Goal: Task Accomplishment & Management: Use online tool/utility

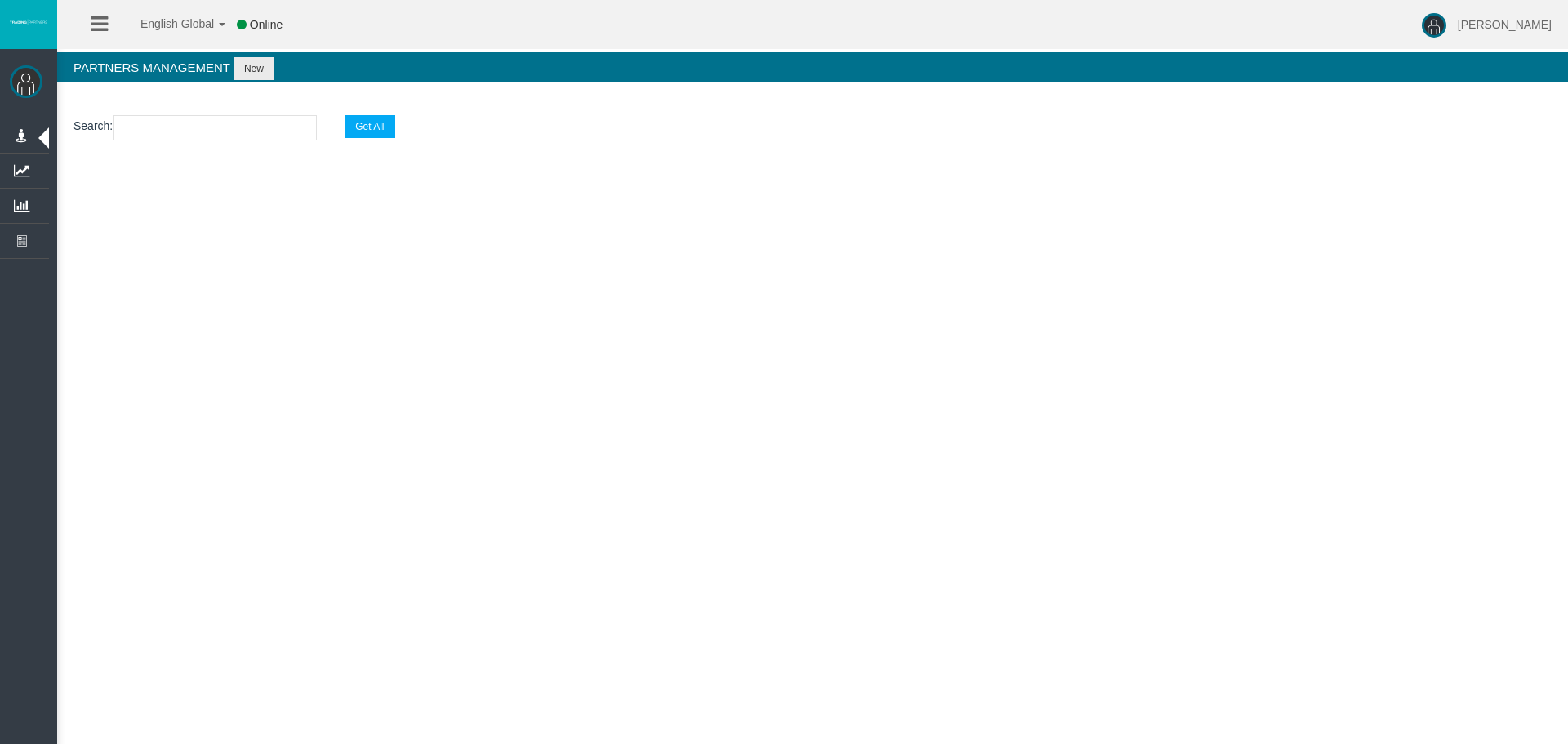
click at [922, 562] on div "English Global 简体中文 English Global 日本語 한국어 Online [PERSON_NAME] Help Log Out [P…" at bounding box center [784, 372] width 1568 height 744
drag, startPoint x: 713, startPoint y: 442, endPoint x: 147, endPoint y: 549, distance: 576.0
click at [713, 443] on div "English Global 简体中文 English Global 日本語 한국어 Online [PERSON_NAME] Help Log Out [P…" at bounding box center [784, 372] width 1568 height 744
click at [838, 384] on div "English Global 简体中文 English Global 日本語 한국어 Online [PERSON_NAME] Help Log Out [P…" at bounding box center [784, 372] width 1568 height 744
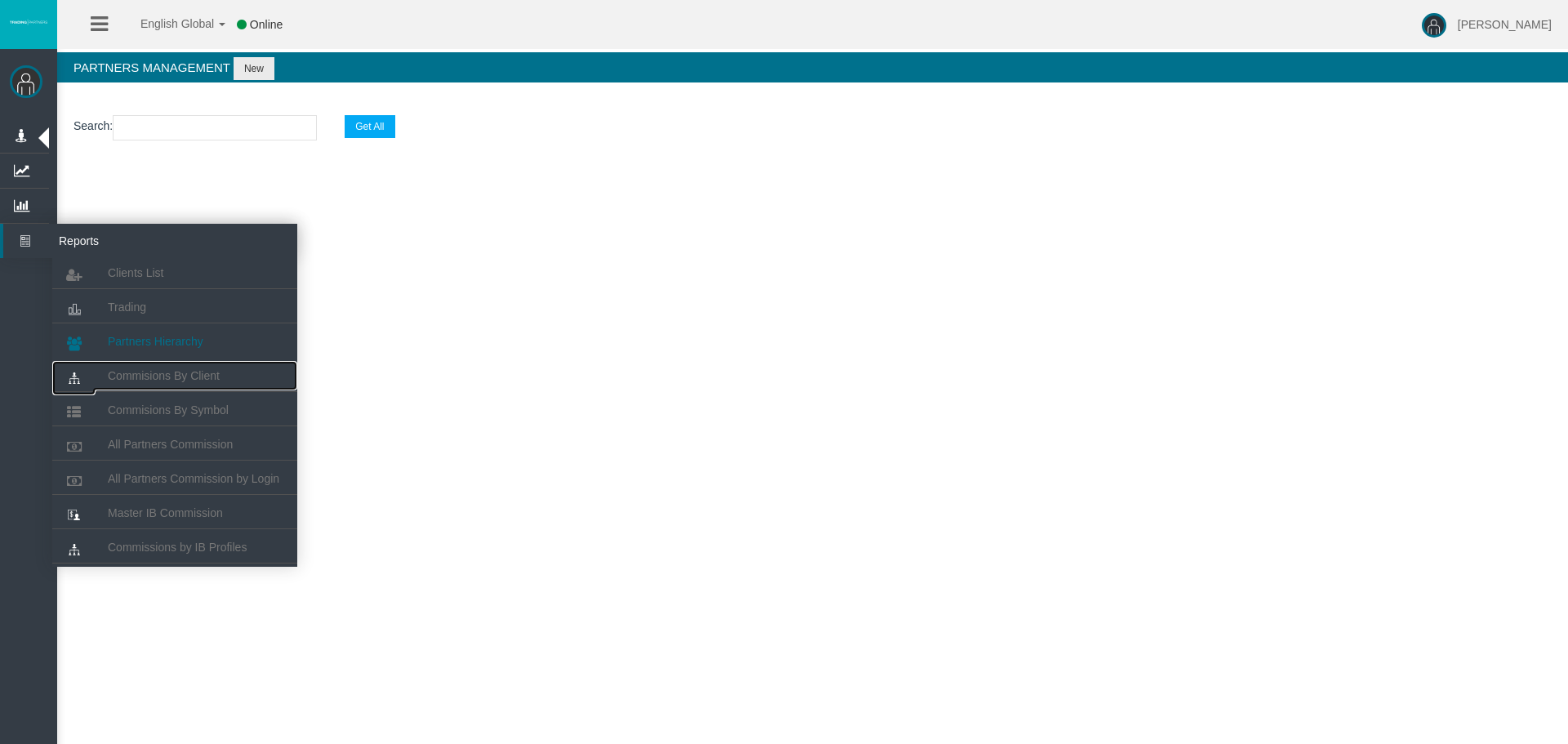
drag, startPoint x: 159, startPoint y: 371, endPoint x: 153, endPoint y: 350, distance: 21.8
click at [159, 371] on span "Commisions By Client" at bounding box center [164, 376] width 112 height 13
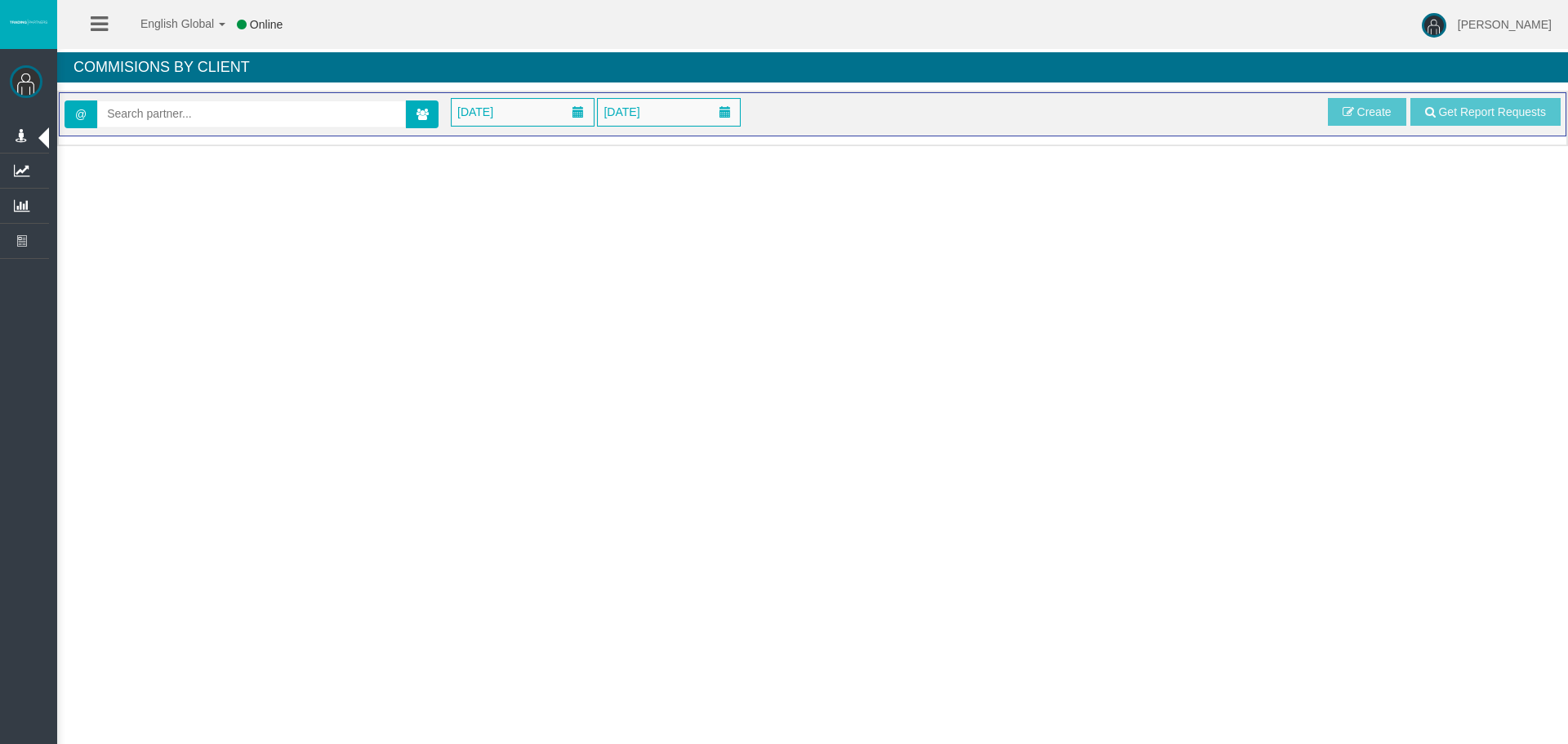
drag, startPoint x: 700, startPoint y: 362, endPoint x: 629, endPoint y: 309, distance: 88.6
click at [691, 351] on div "English Global 简体中文 English Global 日本語 한국어 Online [PERSON_NAME] Help Log Out [P…" at bounding box center [784, 372] width 1568 height 744
click at [165, 127] on span at bounding box center [251, 114] width 309 height 28
click at [165, 117] on input "text" at bounding box center [251, 113] width 307 height 26
paste input "IBfr2w2"
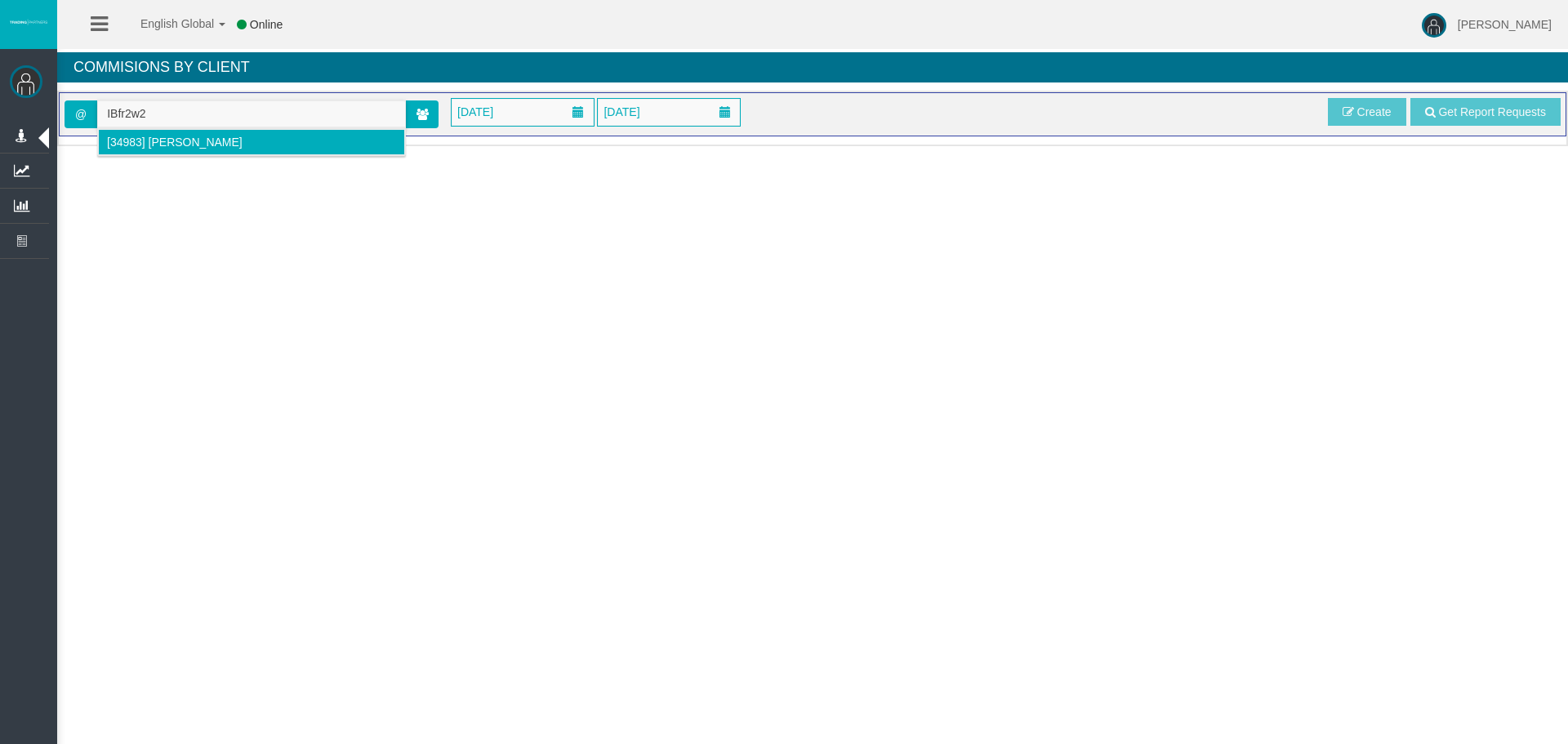
click at [172, 141] on span "[34983] [PERSON_NAME]" at bounding box center [174, 143] width 136 height 13
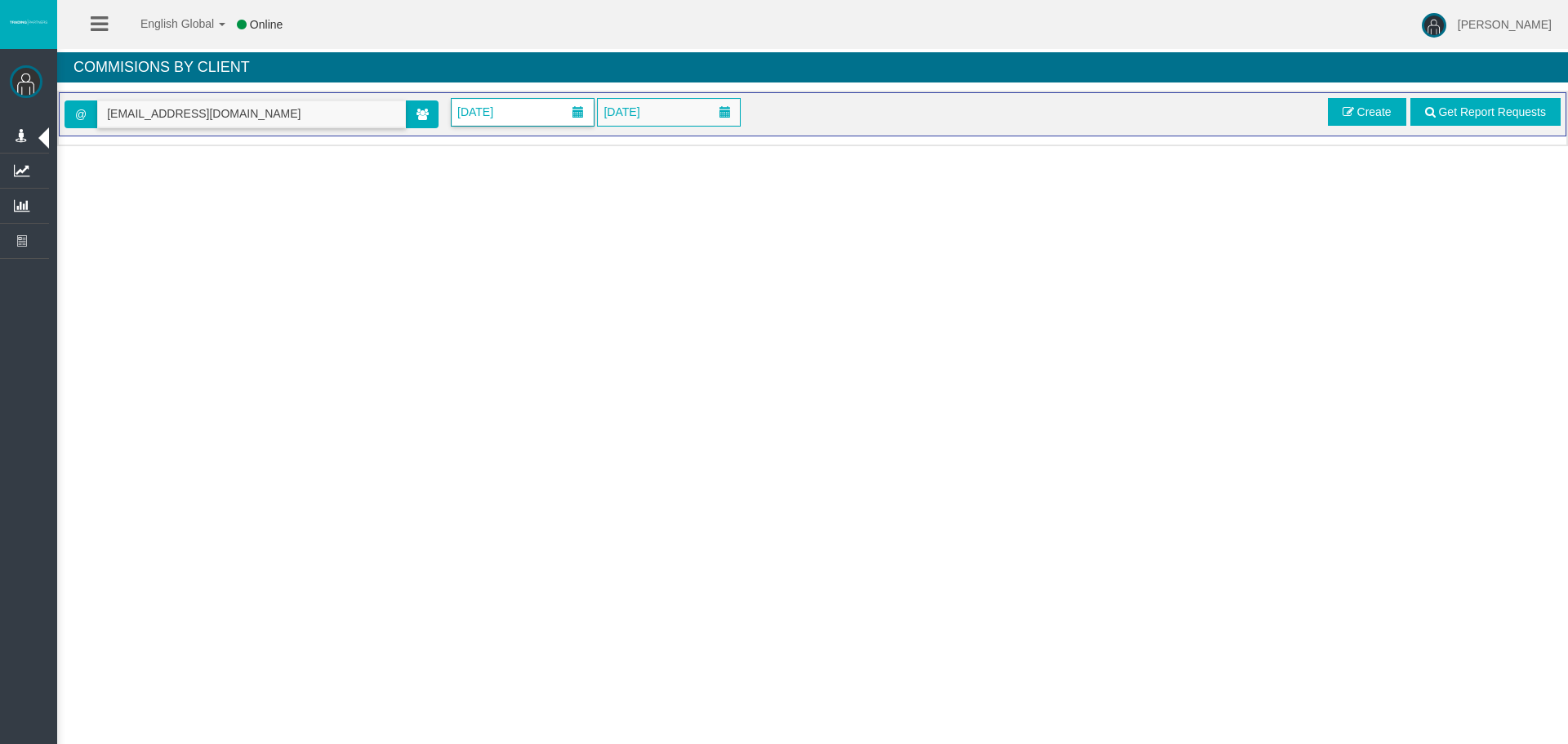
type input "[EMAIL_ADDRESS][DOMAIN_NAME]"
click at [457, 108] on span "[DATE]" at bounding box center [475, 112] width 46 height 23
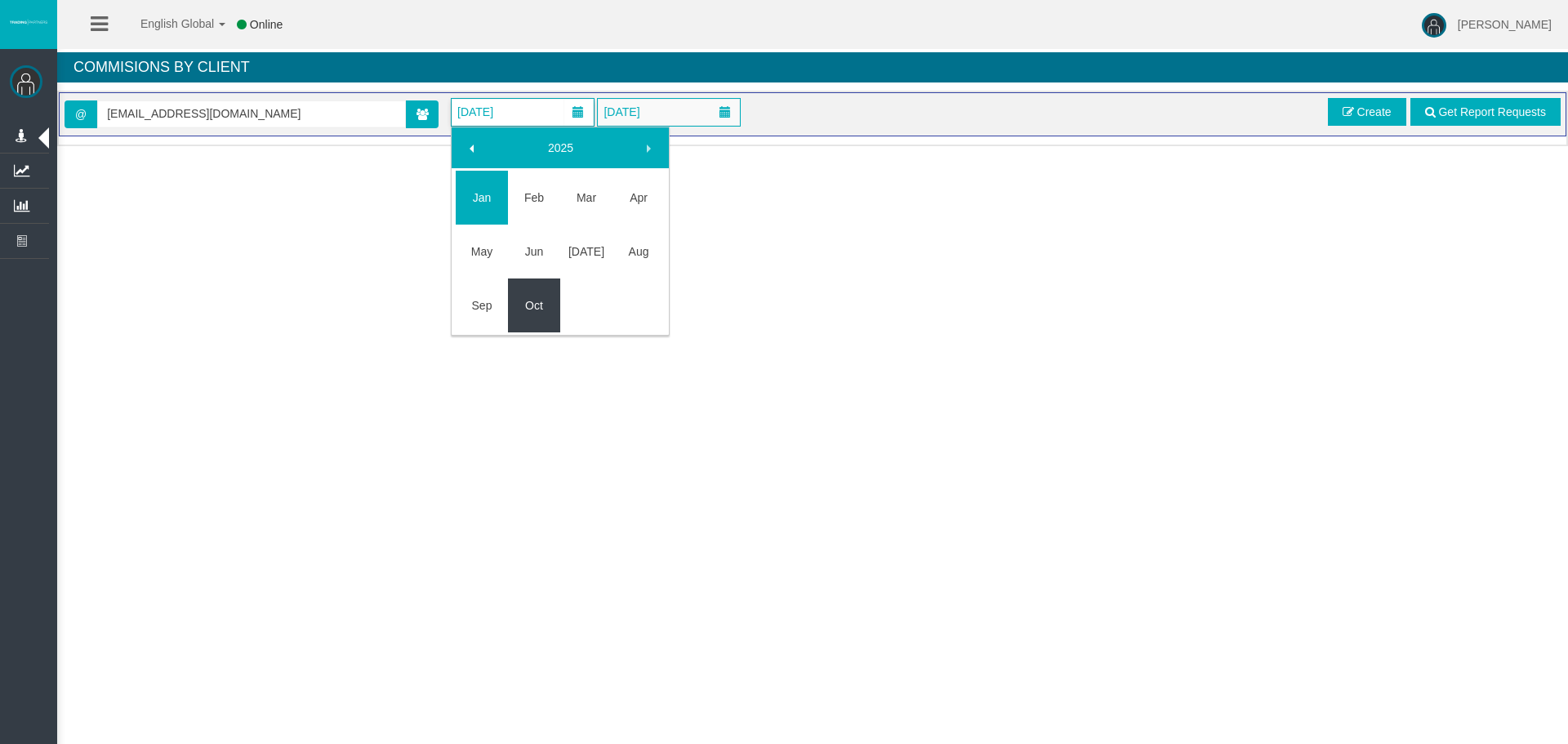
click at [534, 298] on link "Oct" at bounding box center [533, 305] width 52 height 29
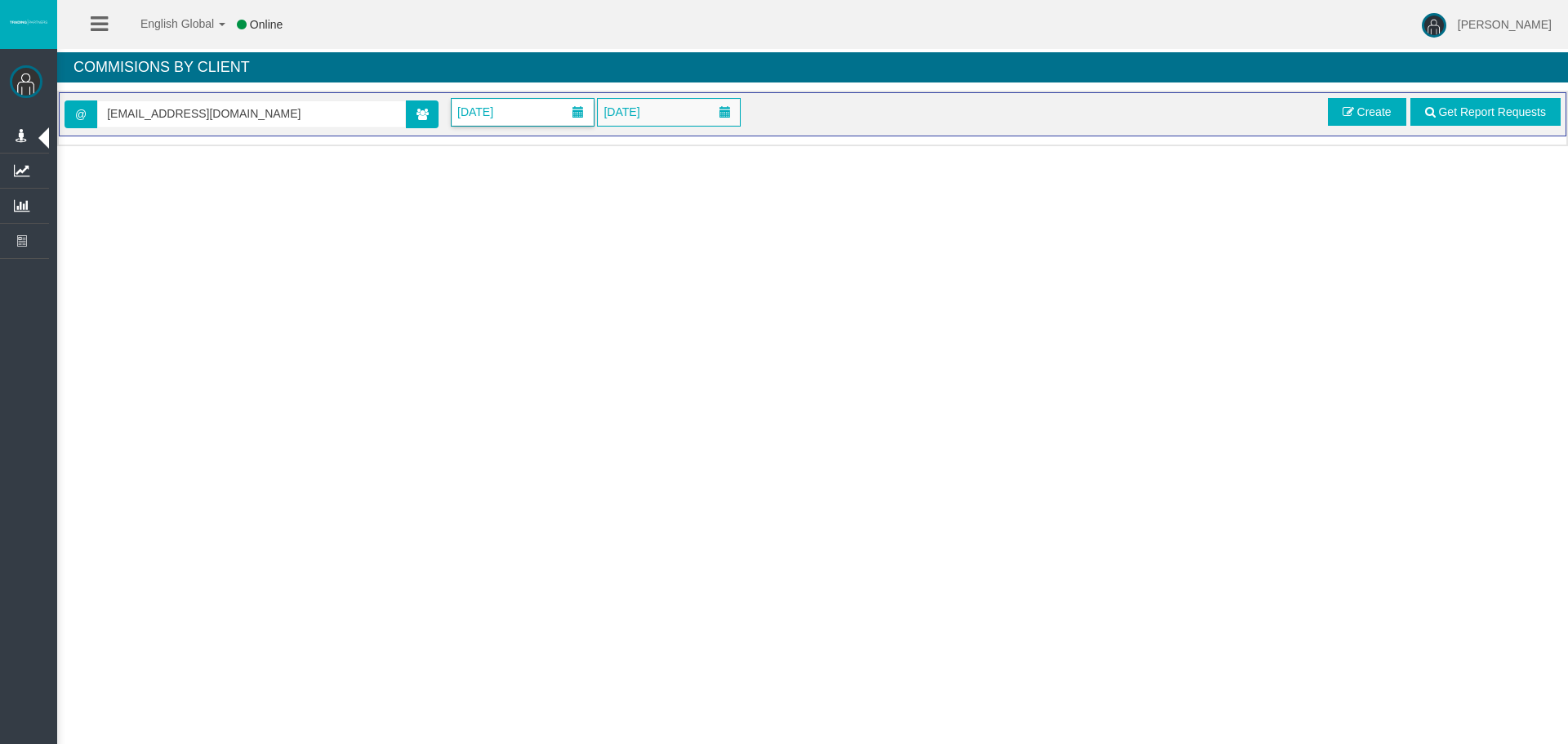
click at [498, 111] on span "[DATE]" at bounding box center [475, 112] width 46 height 23
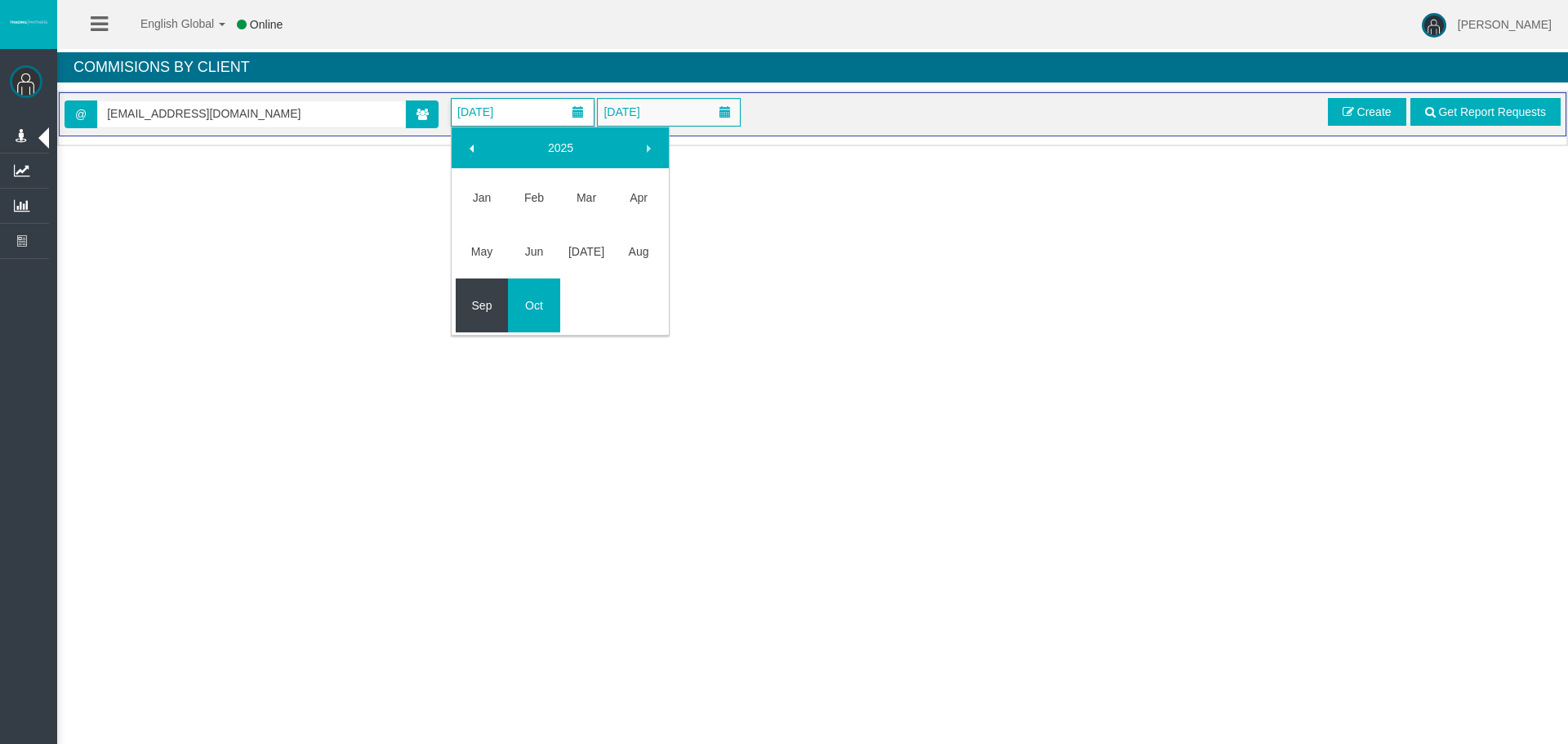
click at [465, 309] on link "Sep" at bounding box center [481, 305] width 52 height 29
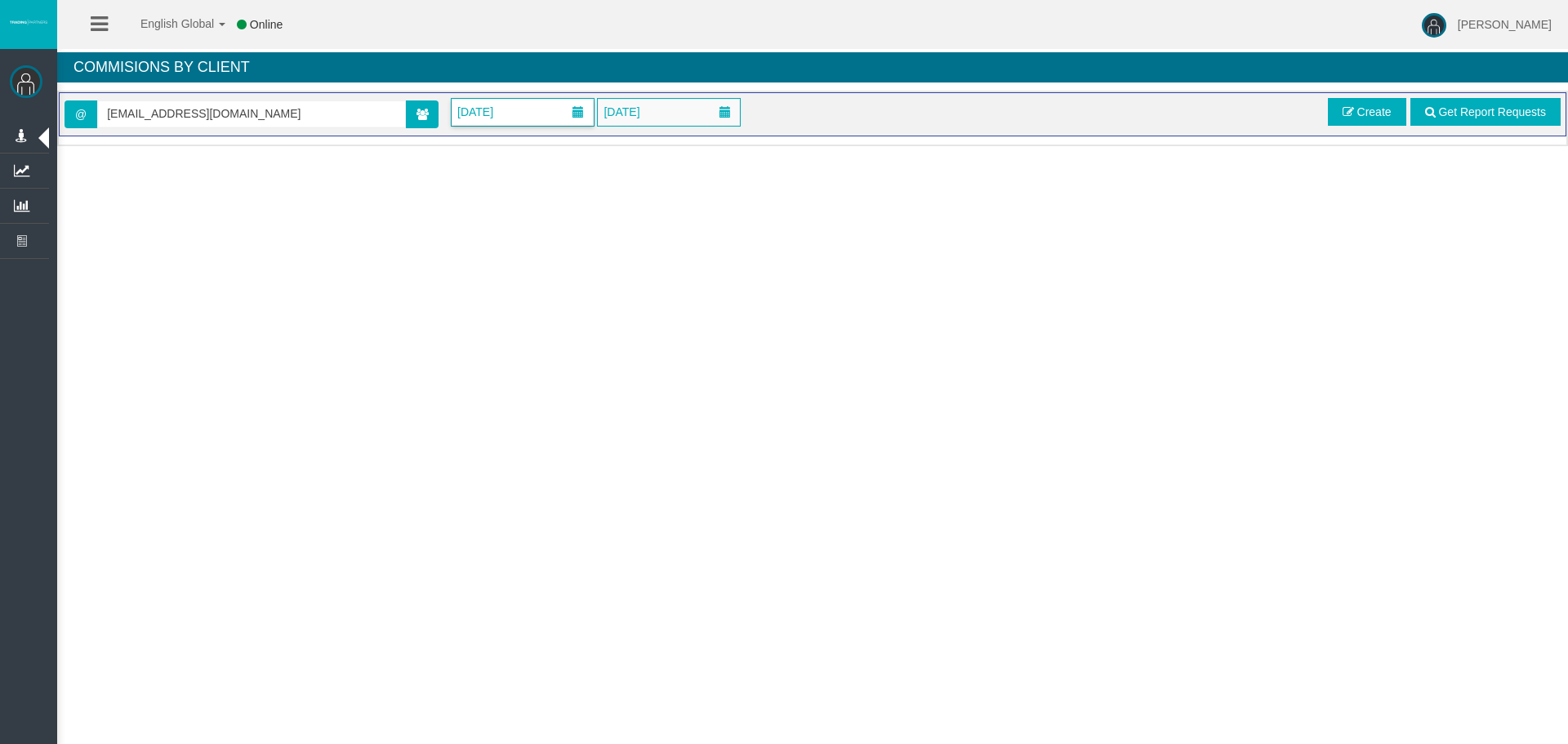
click at [498, 112] on span "[DATE]" at bounding box center [475, 112] width 46 height 23
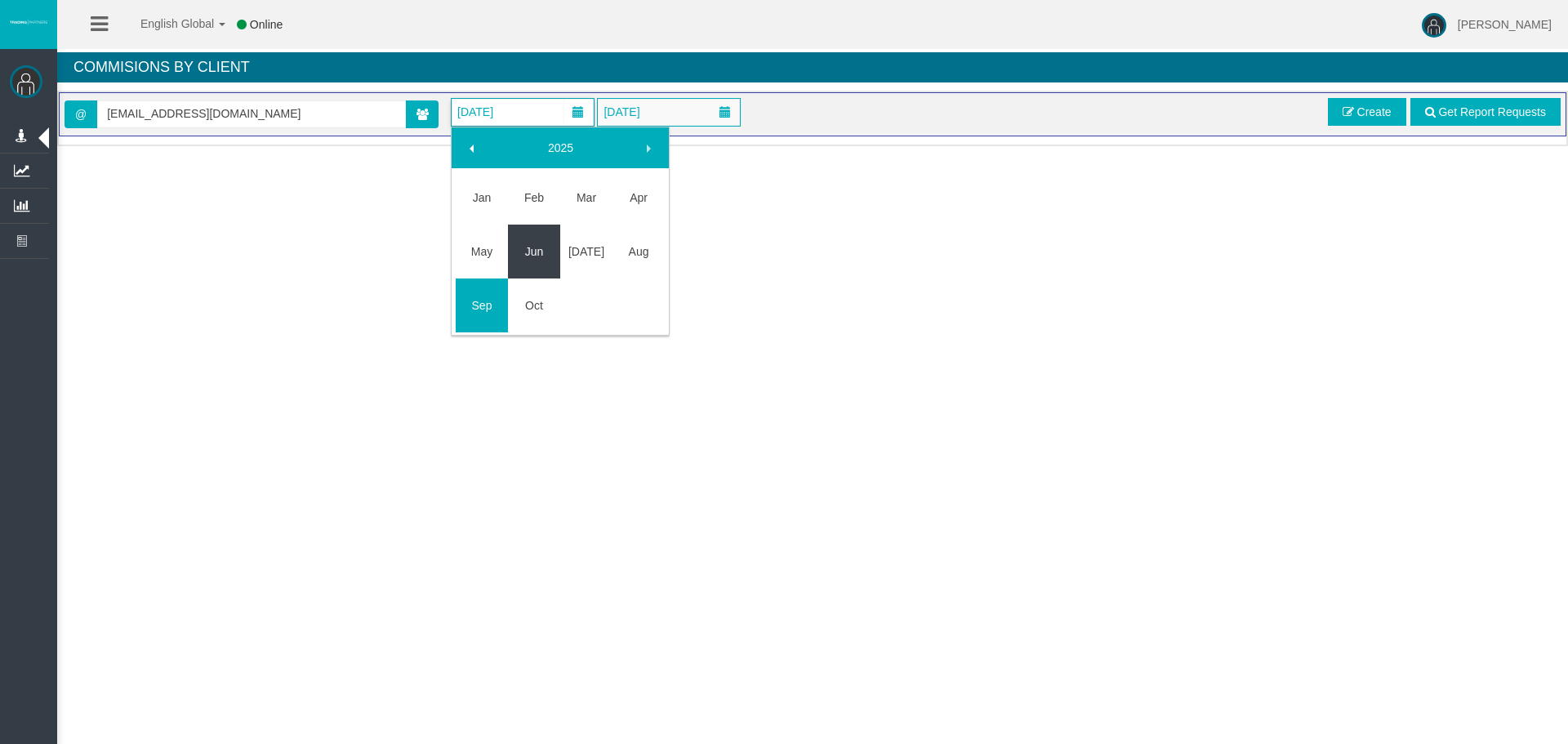
click at [535, 312] on link "Oct" at bounding box center [533, 305] width 52 height 29
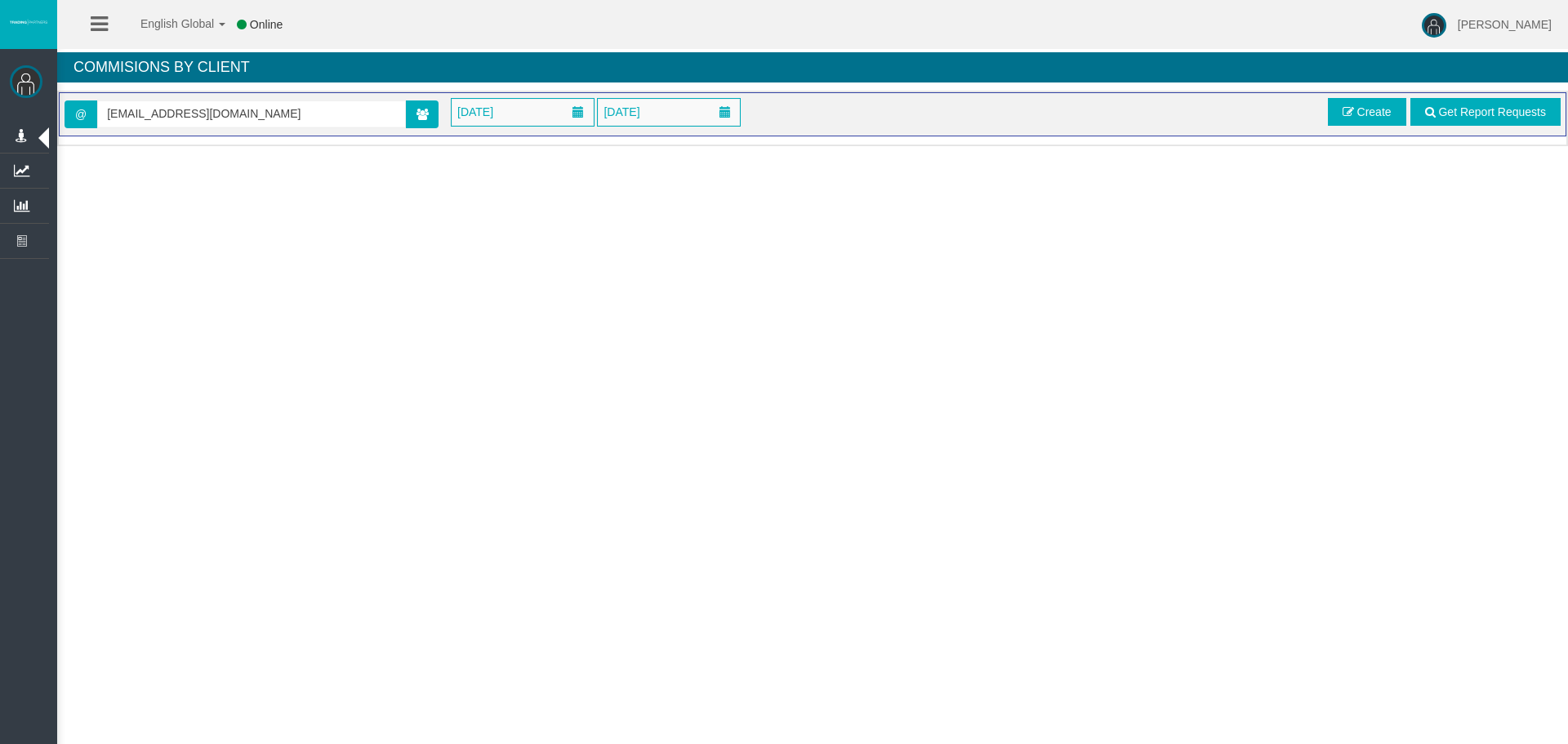
click at [1367, 96] on div "@ [EMAIL_ADDRESS][DOMAIN_NAME] [DATE] [DATE] Get Report Requests Create" at bounding box center [812, 114] width 1507 height 44
click at [1365, 106] on span "Create" at bounding box center [1374, 112] width 34 height 13
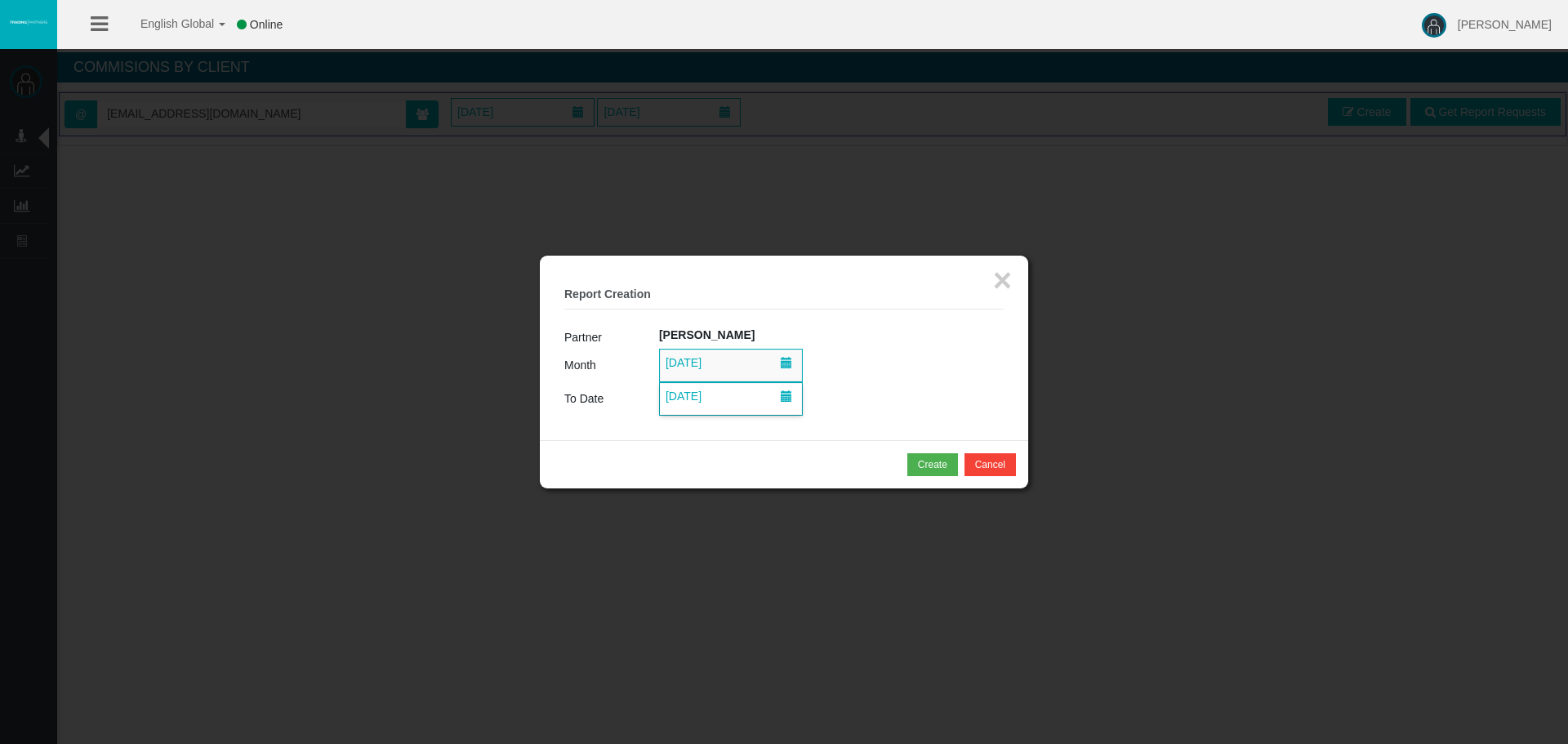
click at [740, 396] on span "[DATE]" at bounding box center [730, 399] width 142 height 31
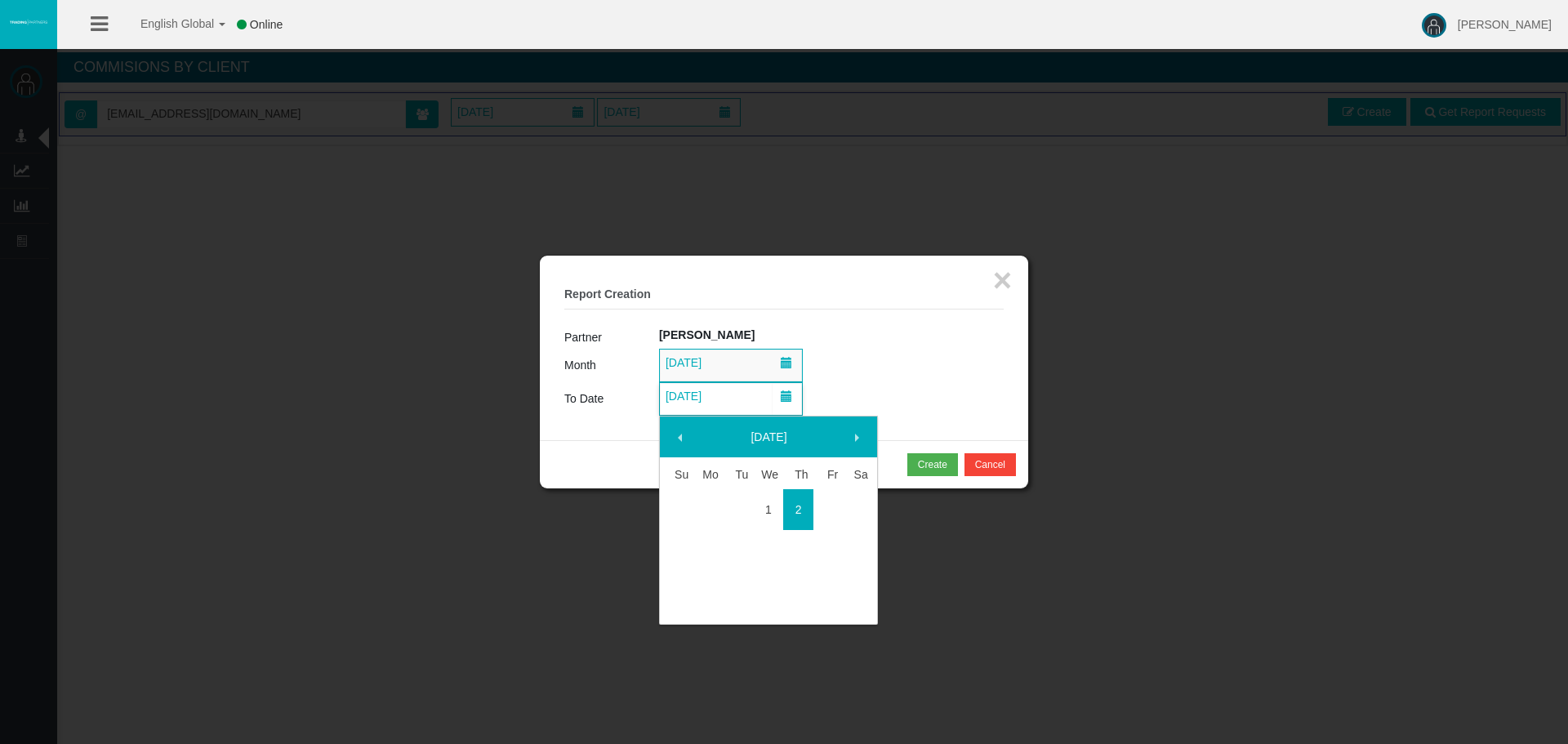
click at [767, 511] on link "1" at bounding box center [769, 509] width 30 height 29
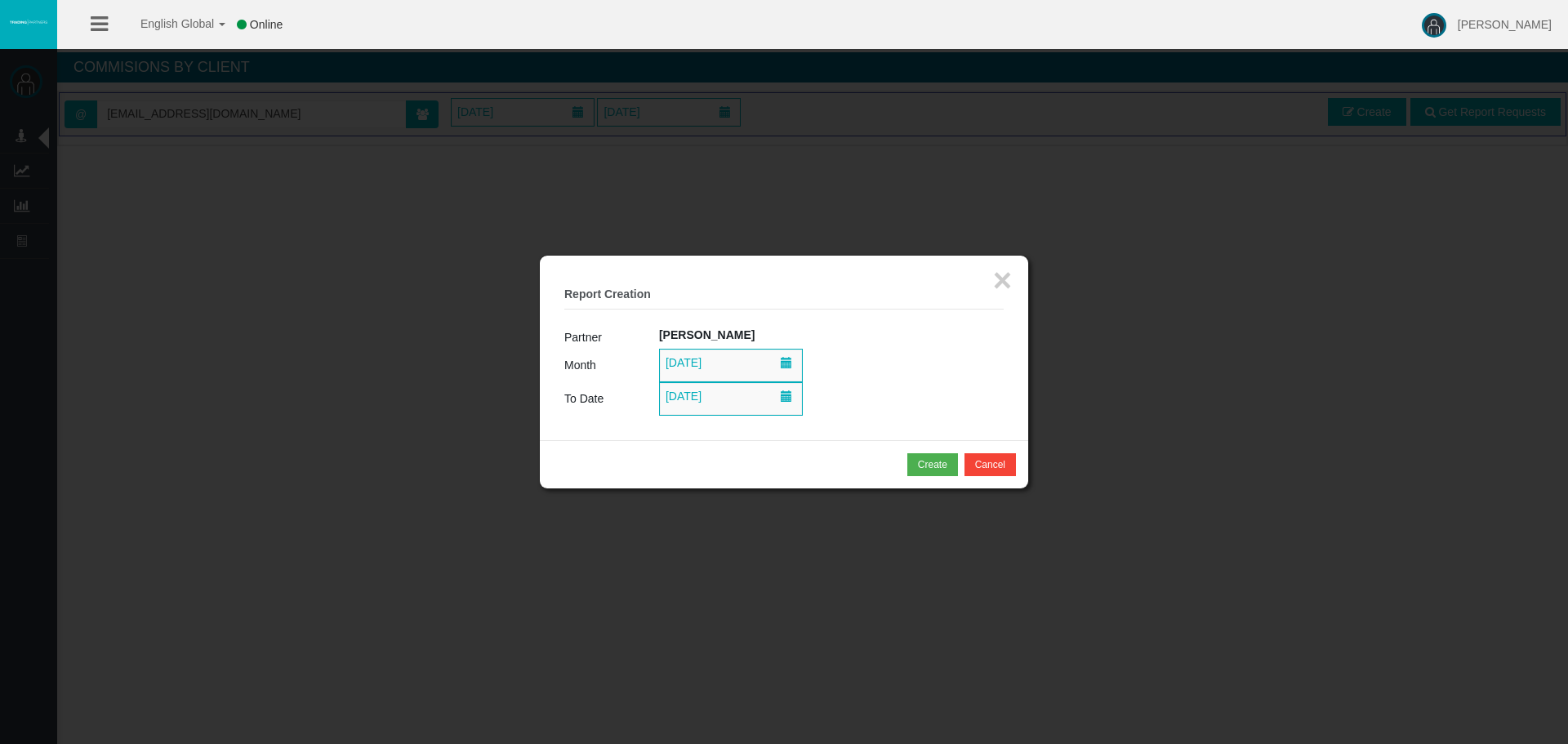
click at [943, 477] on div "Create Cancel" at bounding box center [784, 464] width 489 height 49
click at [915, 472] on button "Create" at bounding box center [932, 465] width 50 height 23
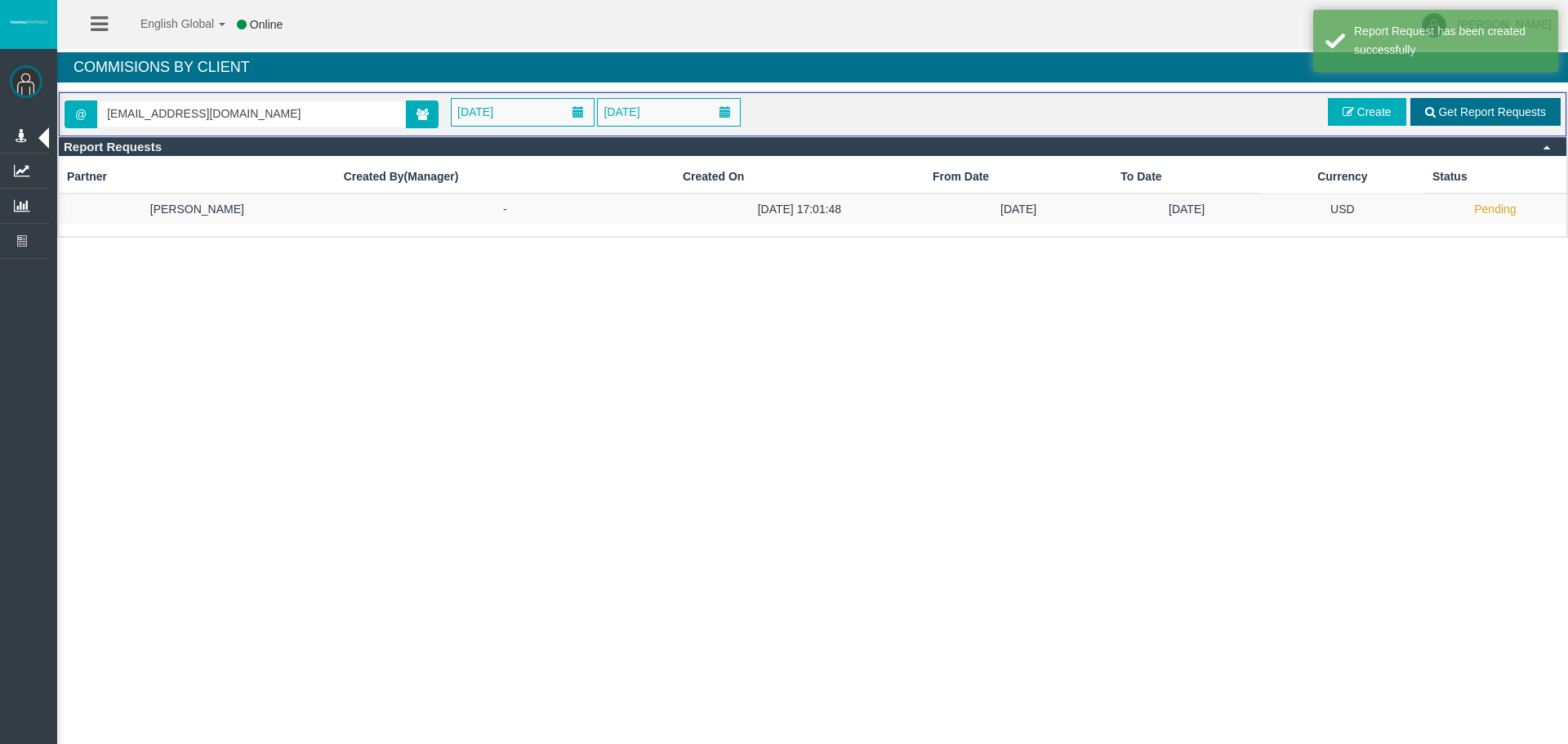
click at [1486, 112] on span "Get Report Requests" at bounding box center [1491, 112] width 107 height 13
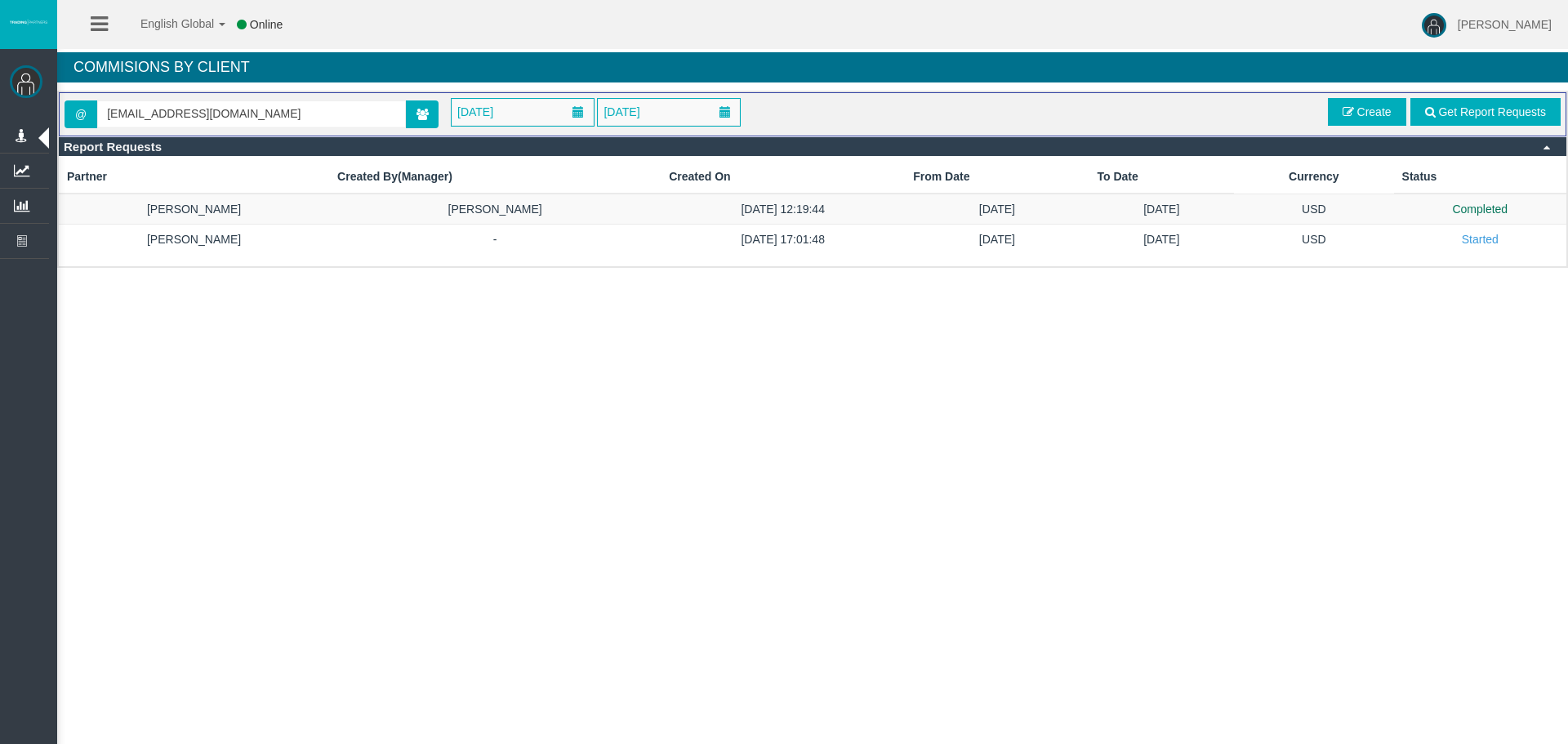
click at [1105, 217] on td "[DATE]" at bounding box center [1162, 209] width 145 height 31
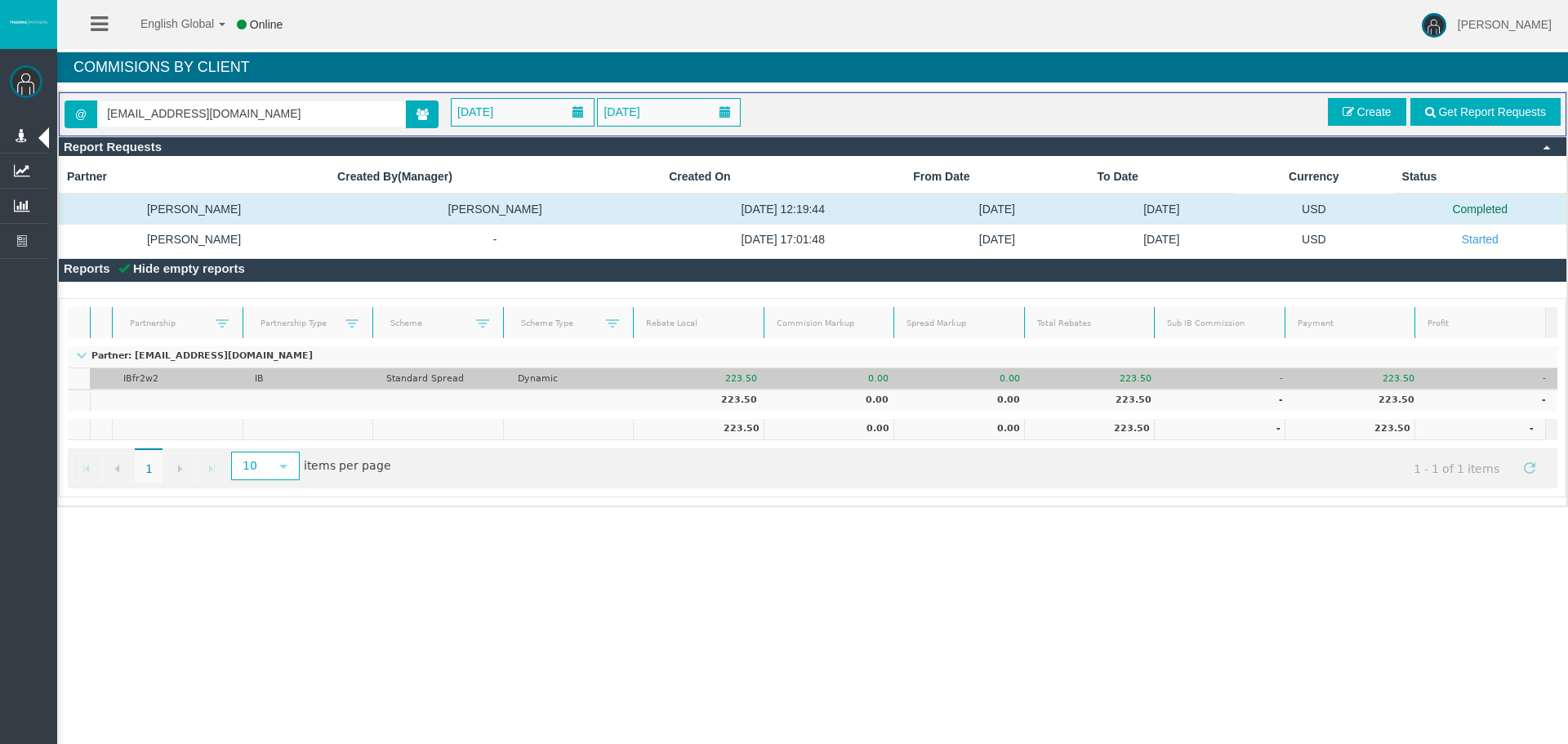
click at [175, 375] on td "IBfr2w2" at bounding box center [178, 379] width 131 height 21
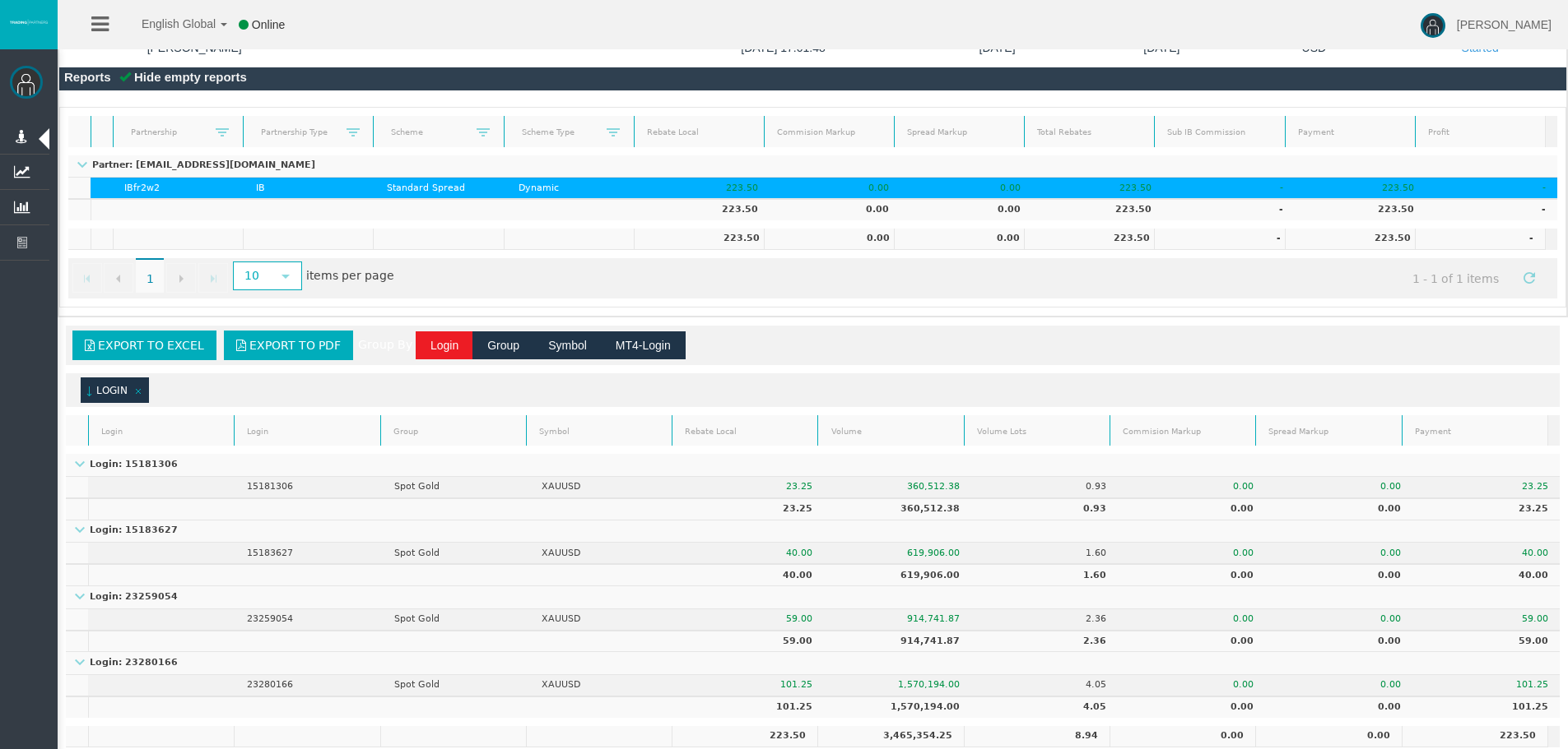
scroll to position [269, 0]
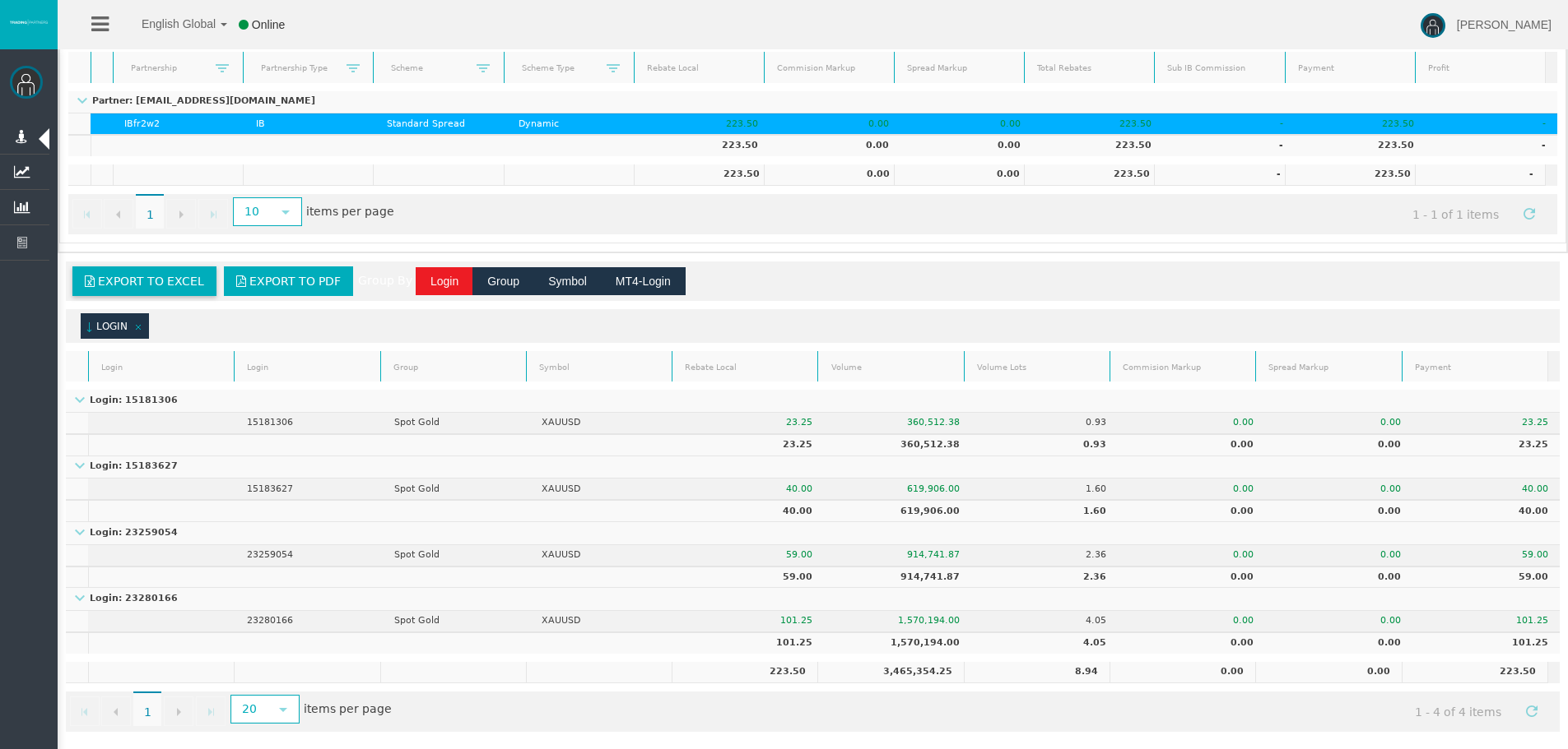
click at [172, 289] on link "Export to Excel" at bounding box center [145, 281] width 144 height 30
